Goal: Navigation & Orientation: Find specific page/section

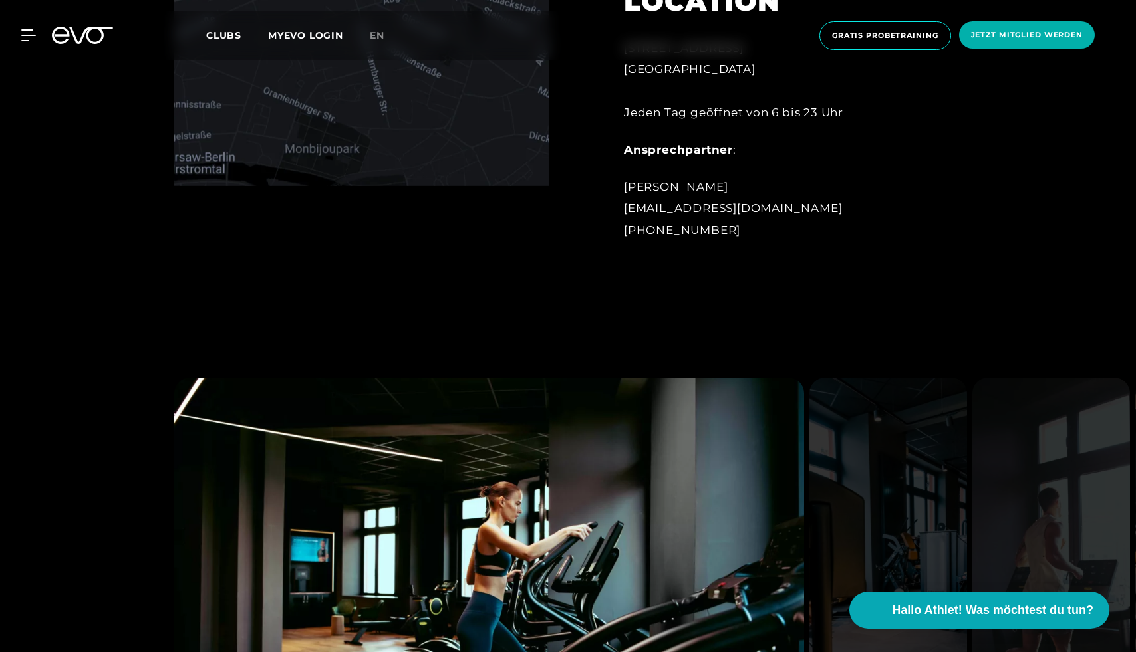
scroll to position [1051, 0]
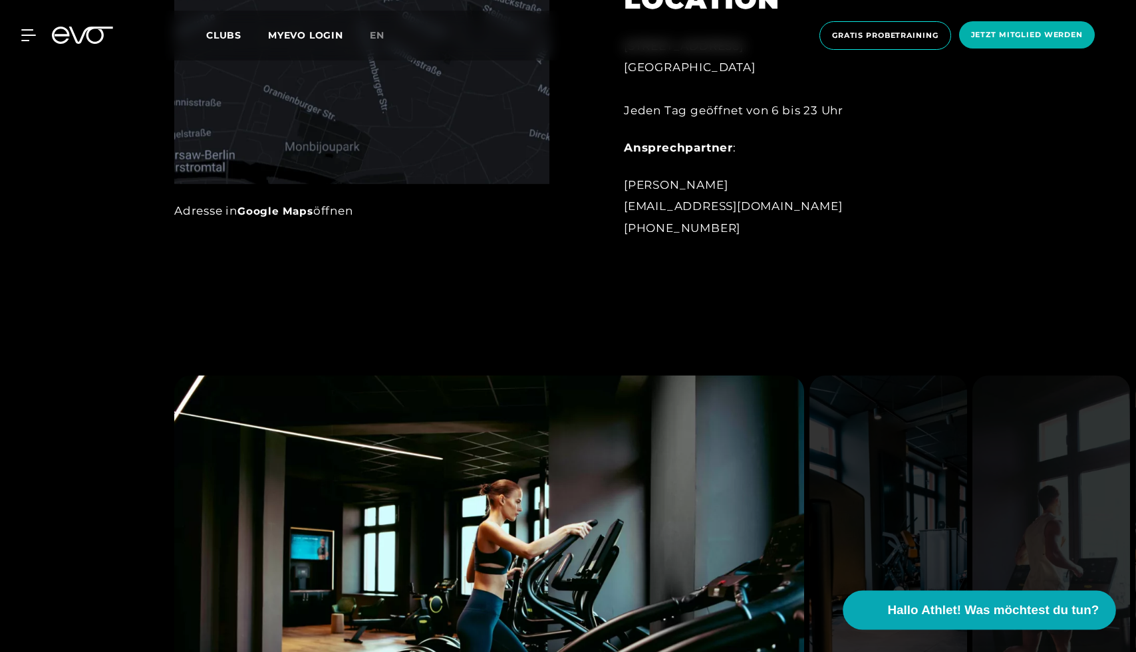
click at [957, 609] on span "Hallo Athlet! Was möchtest du tun?" at bounding box center [993, 610] width 211 height 19
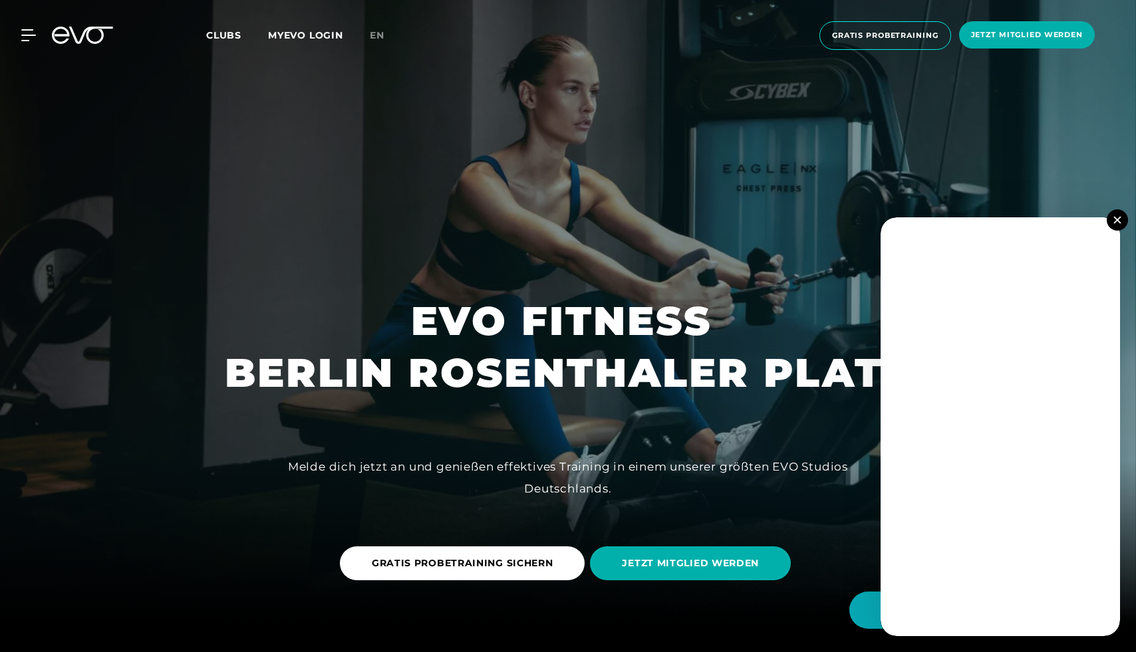
scroll to position [0, 0]
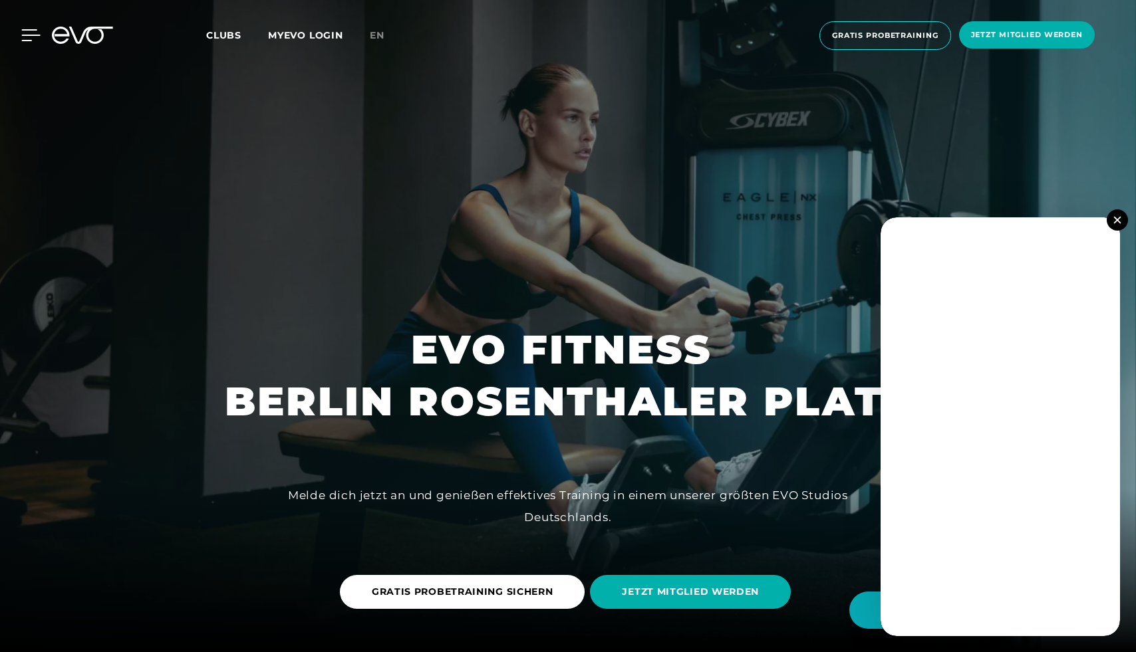
click at [25, 32] on icon at bounding box center [30, 35] width 19 height 12
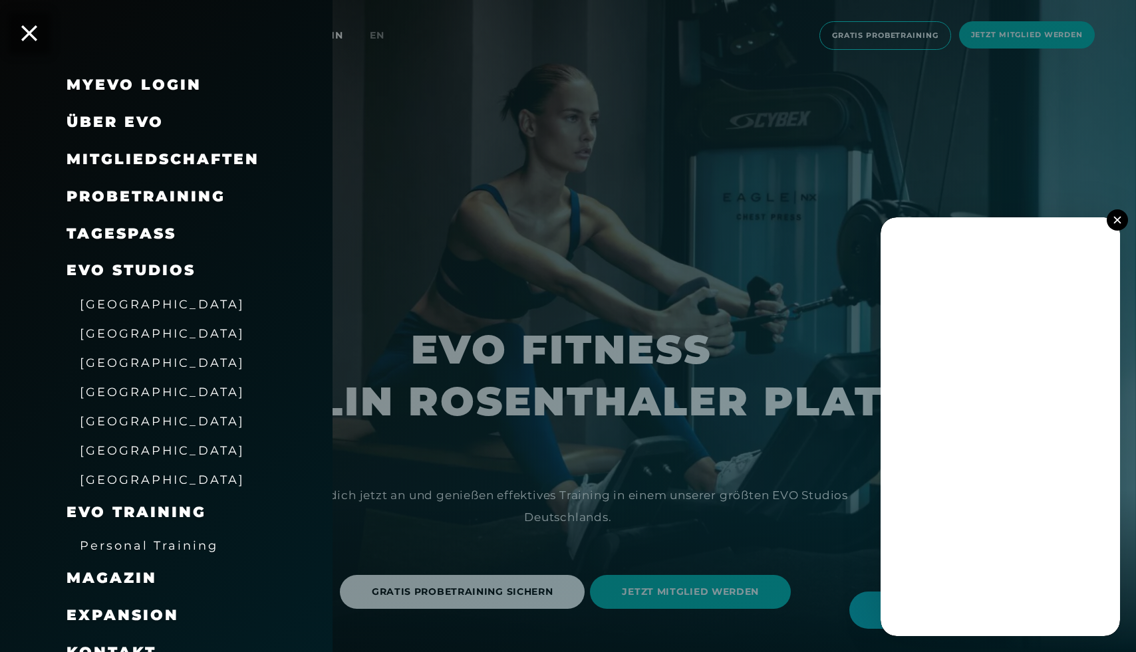
click at [150, 86] on link "MyEVO Login" at bounding box center [133, 85] width 135 height 18
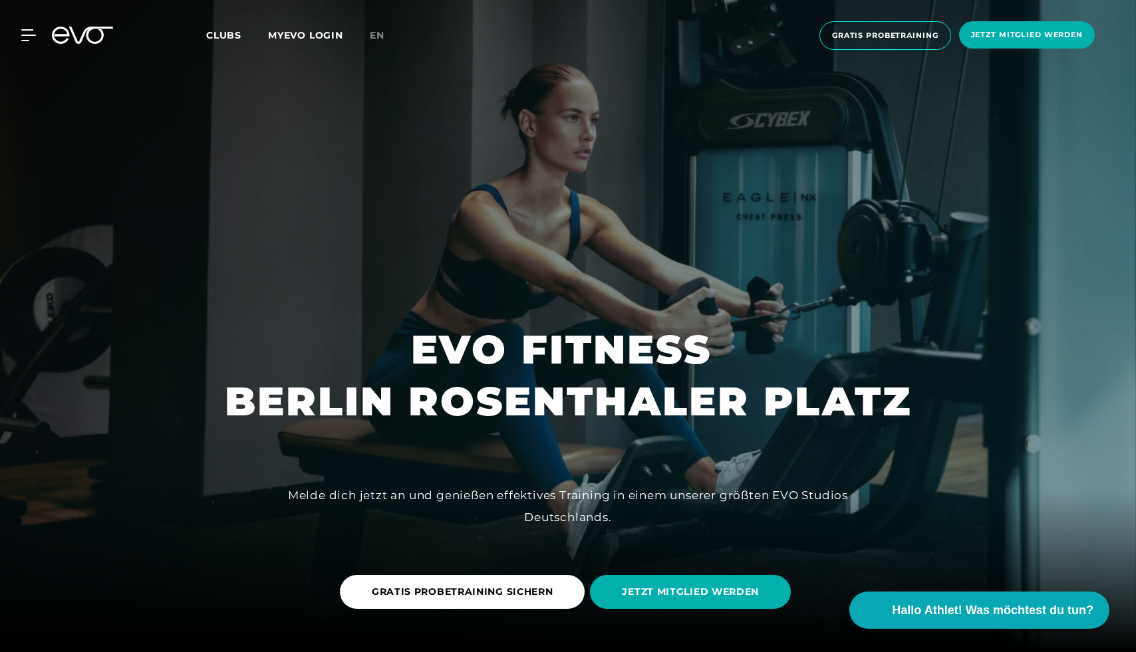
click at [307, 35] on link "MYEVO LOGIN" at bounding box center [305, 35] width 75 height 12
